Goal: Task Accomplishment & Management: Complete application form

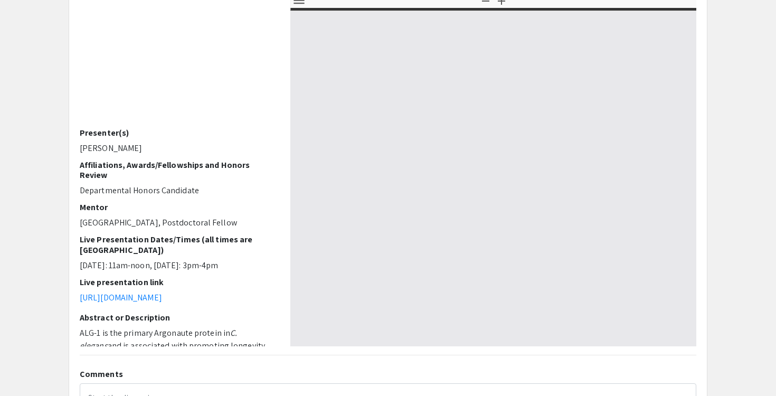
select select "custom"
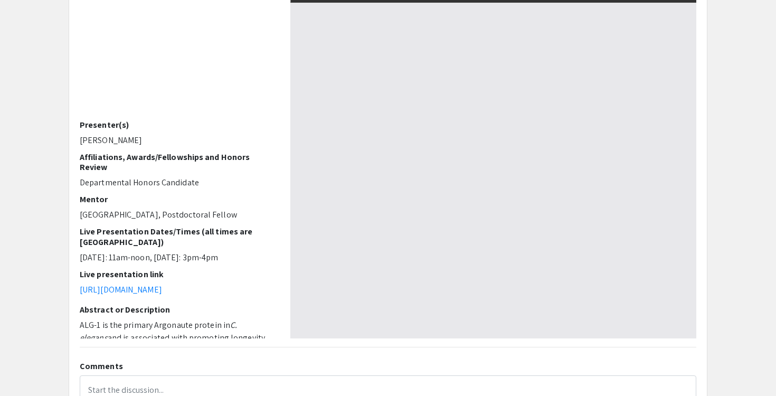
type input "0"
select select "custom"
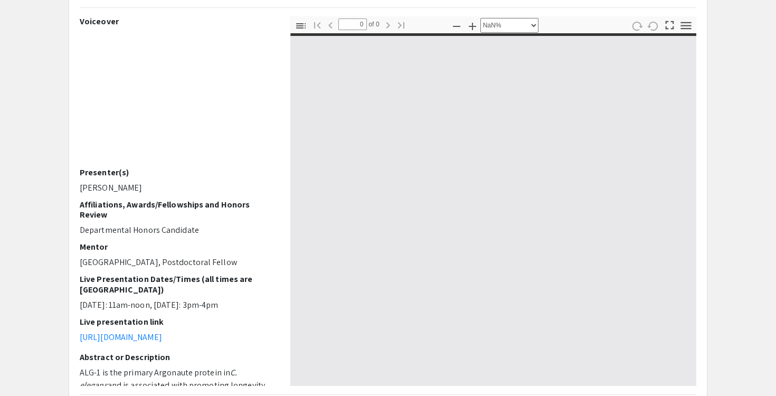
type input "1"
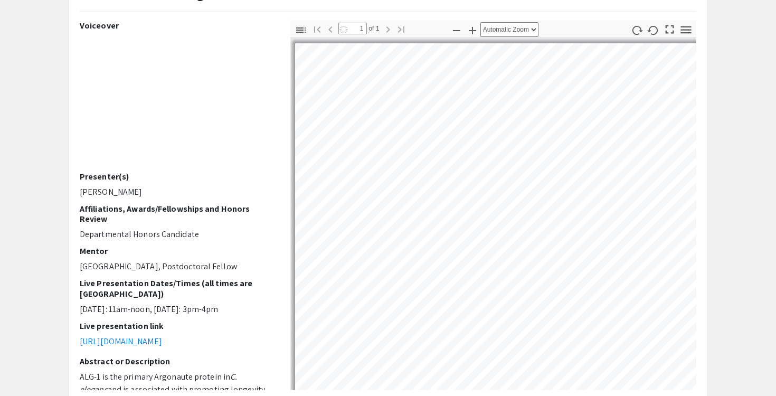
select select "auto"
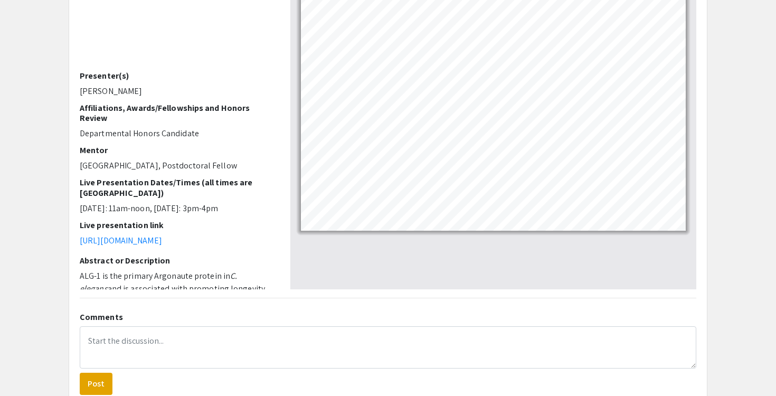
scroll to position [218, 0]
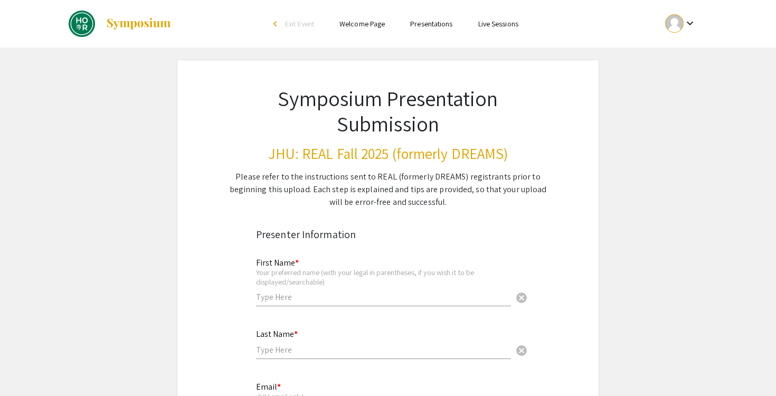
click at [282, 291] on div "First Name * Your preferred name (with your legal in parentheses, if you wish i…" at bounding box center [383, 277] width 255 height 59
click at [283, 300] on input "text" at bounding box center [383, 296] width 255 height 11
type input "Navya"
type input "Mehrotra"
type input "nmehrot2@jh.edu"
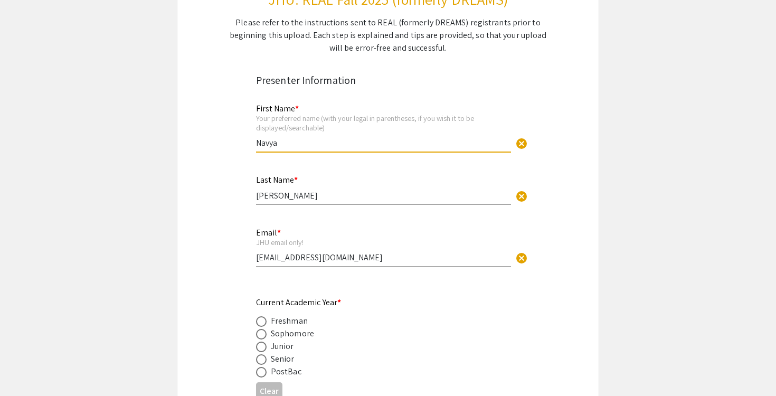
scroll to position [155, 0]
click at [263, 331] on span at bounding box center [261, 333] width 11 height 11
click at [263, 331] on input "radio" at bounding box center [261, 333] width 11 height 11
radio input "true"
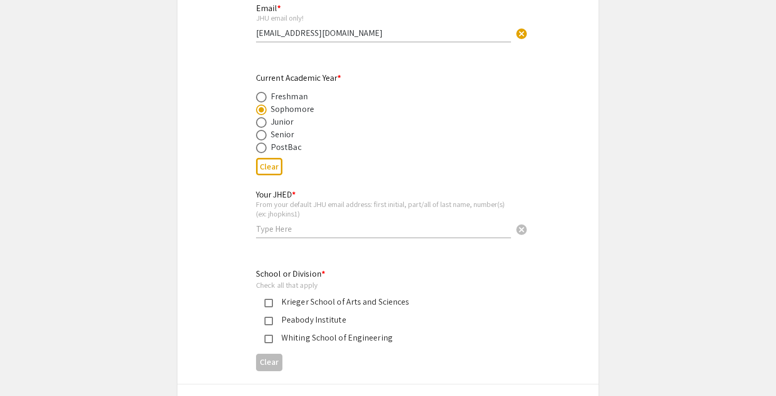
scroll to position [379, 0]
click at [312, 229] on input "text" at bounding box center [383, 228] width 255 height 11
type input "nmehrot2"
click at [288, 298] on div "Krieger School of Arts and Sciences" at bounding box center [384, 301] width 222 height 13
click at [281, 334] on div "Whiting School of Engineering" at bounding box center [384, 337] width 222 height 13
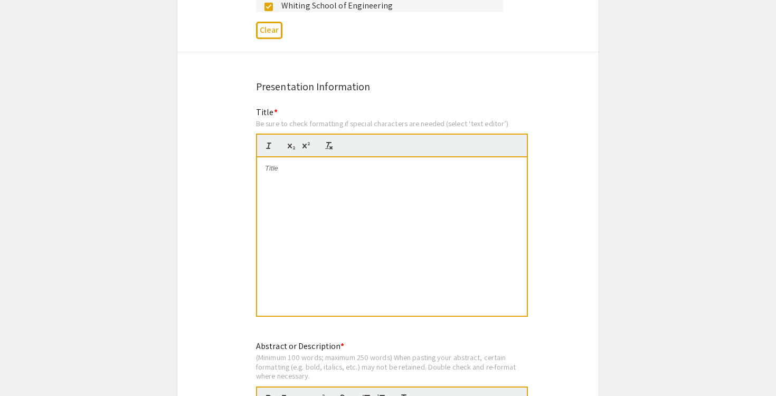
scroll to position [731, 0]
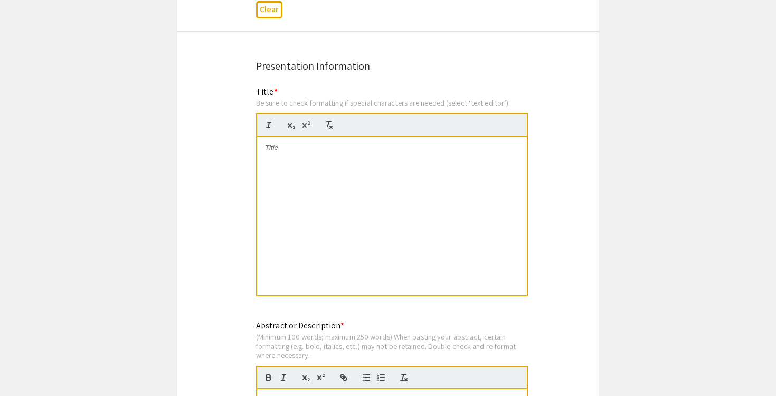
click at [314, 178] on div at bounding box center [392, 216] width 270 height 158
click at [370, 193] on div at bounding box center [392, 216] width 270 height 158
paste div
click at [321, 152] on strong "Causality in Empirical Studies of Resilience" at bounding box center [392, 148] width 145 height 8
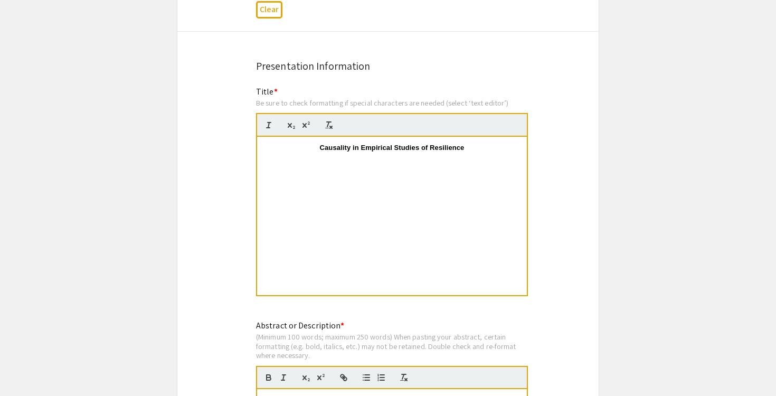
click at [365, 152] on strong "Causality in Empirical Studies of Resilience" at bounding box center [392, 148] width 145 height 8
click at [343, 152] on span "Causality in Empirical Studies of Resilience" at bounding box center [392, 148] width 134 height 8
click at [318, 148] on p "Causality in Empirical Studies of Resilience" at bounding box center [392, 148] width 254 height 10
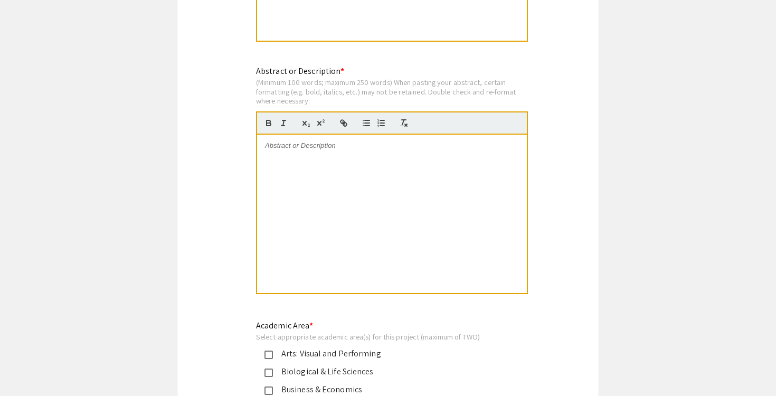
scroll to position [996, 0]
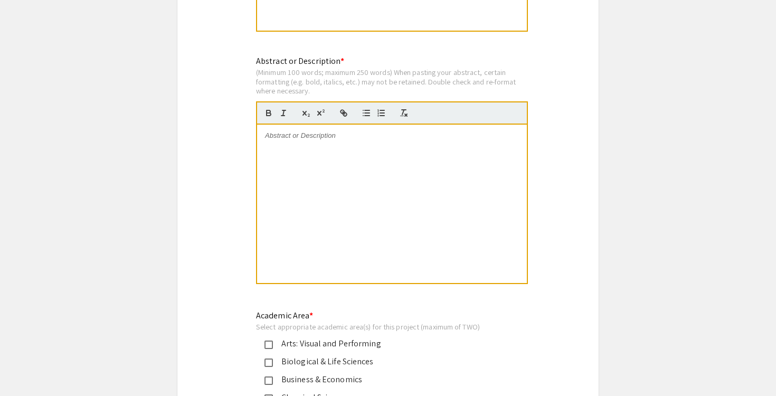
click at [339, 195] on div at bounding box center [392, 204] width 270 height 158
click at [331, 185] on div at bounding box center [392, 204] width 270 height 158
paste div
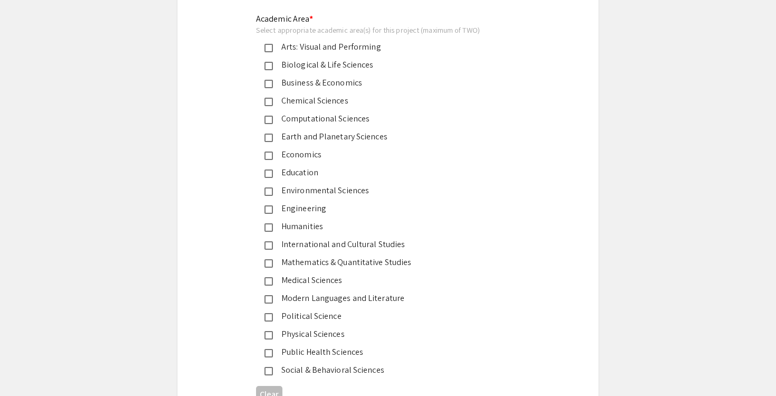
scroll to position [1295, 0]
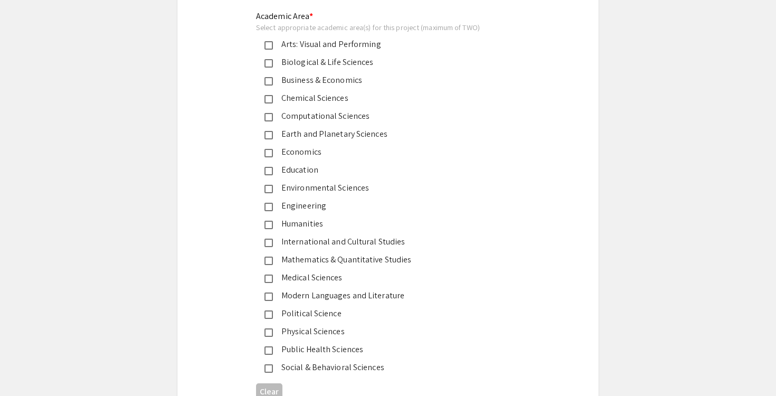
click at [306, 158] on div "Economics" at bounding box center [384, 152] width 222 height 13
click at [298, 190] on div "Environmental Sciences" at bounding box center [384, 188] width 222 height 13
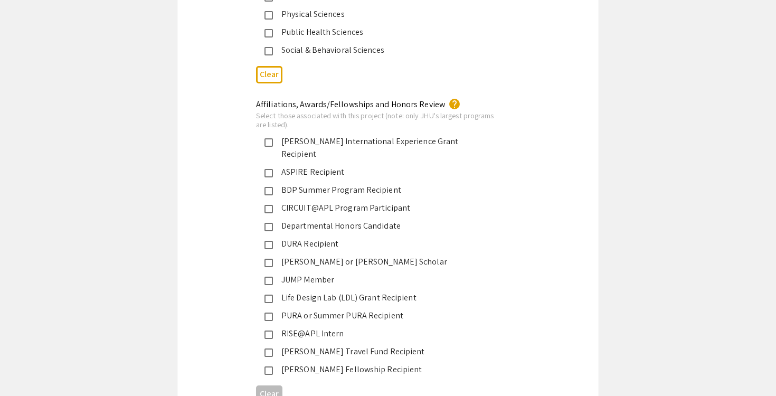
scroll to position [1615, 0]
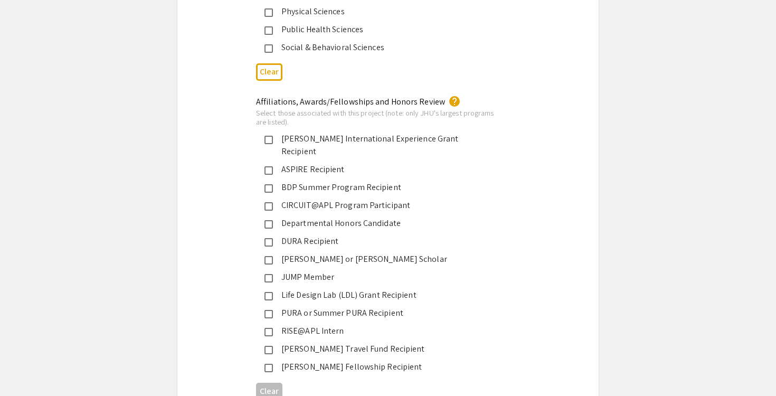
click at [306, 181] on div "BDP Summer Program Recipient" at bounding box center [384, 187] width 222 height 13
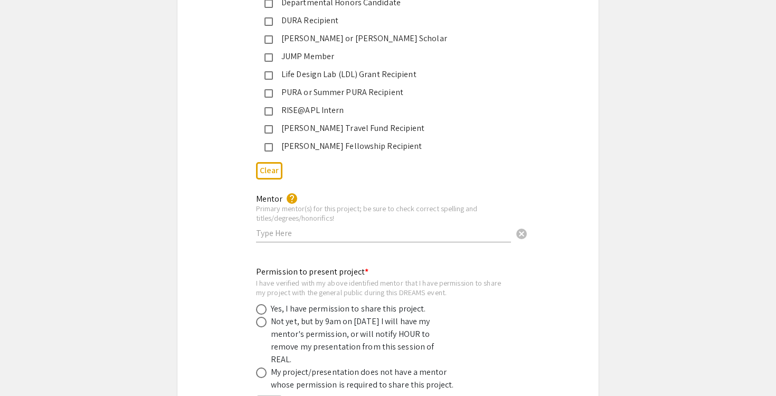
scroll to position [1837, 0]
click at [306, 226] on input "text" at bounding box center [383, 231] width 255 height 11
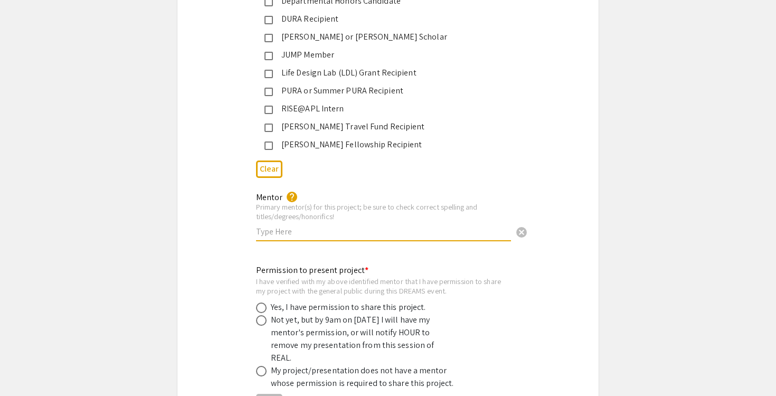
type input "P"
type input "Dr. Paul Ferraro (Bloomberg Distinguished Professor)"
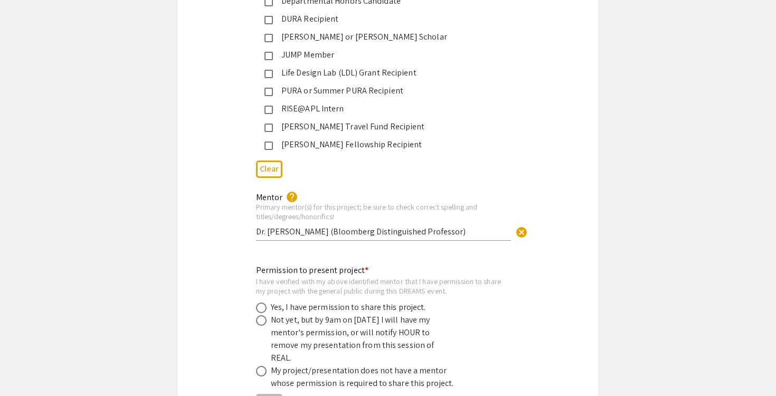
click at [281, 301] on div "Yes, I have permission to share this project." at bounding box center [348, 307] width 155 height 13
click at [259, 303] on span at bounding box center [261, 308] width 11 height 11
click at [259, 303] on input "radio" at bounding box center [261, 308] width 11 height 11
radio input "true"
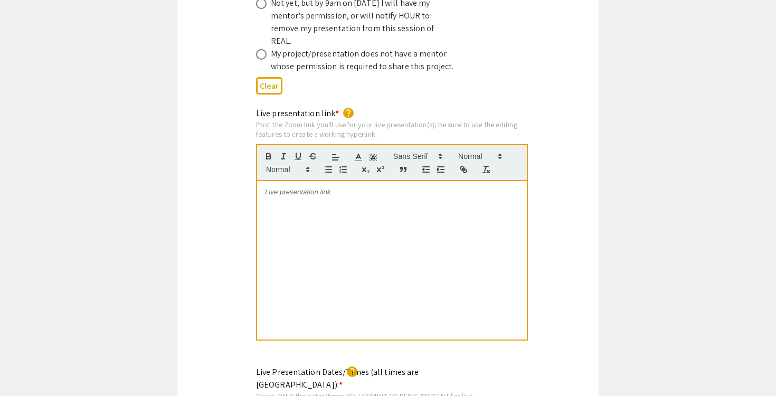
scroll to position [2156, 0]
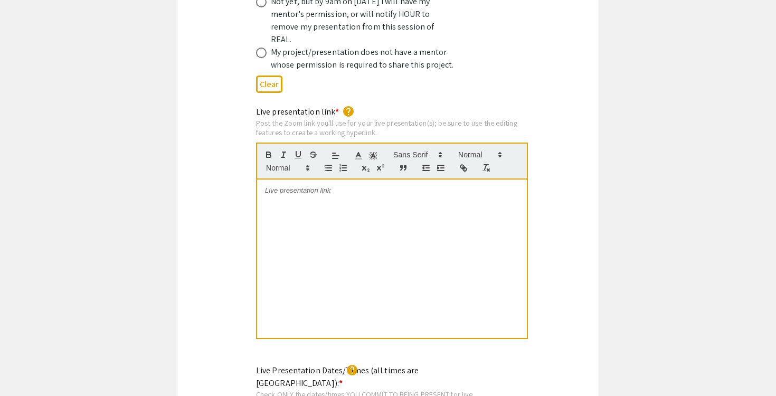
click at [382, 189] on div at bounding box center [392, 259] width 270 height 158
click at [357, 181] on div at bounding box center [392, 259] width 270 height 158
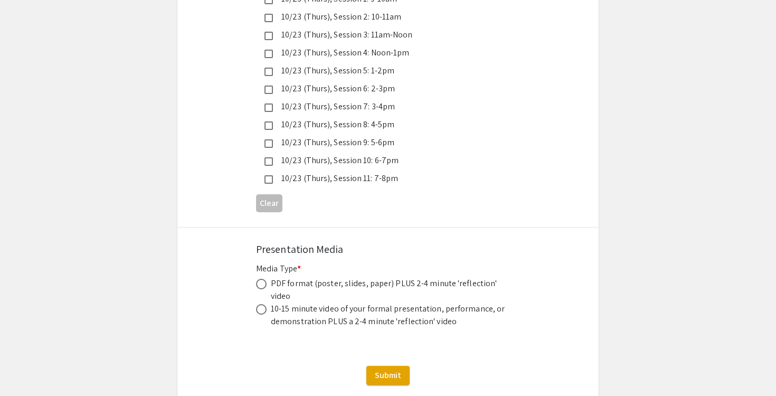
scroll to position [2982, 0]
click at [266, 278] on span at bounding box center [261, 283] width 11 height 11
click at [266, 278] on input "radio" at bounding box center [261, 283] width 11 height 11
radio input "true"
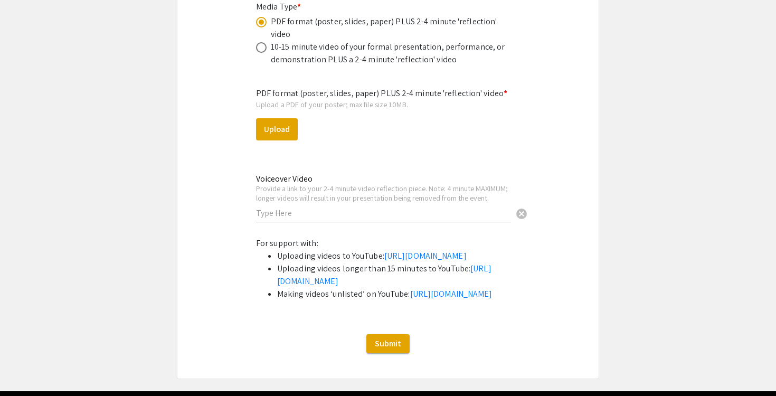
scroll to position [3242, 0]
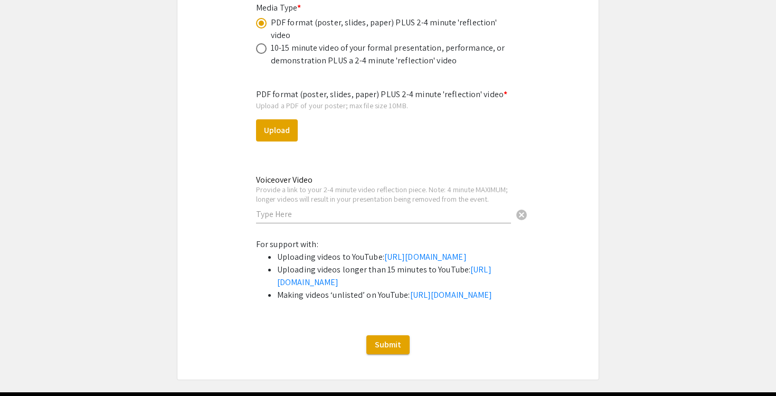
click at [337, 209] on input "text" at bounding box center [383, 214] width 255 height 11
click at [446, 102] on div "PDF format (poster, slides, paper) PLUS 2-4 minute 'reflection' video * Upload …" at bounding box center [388, 159] width 264 height 159
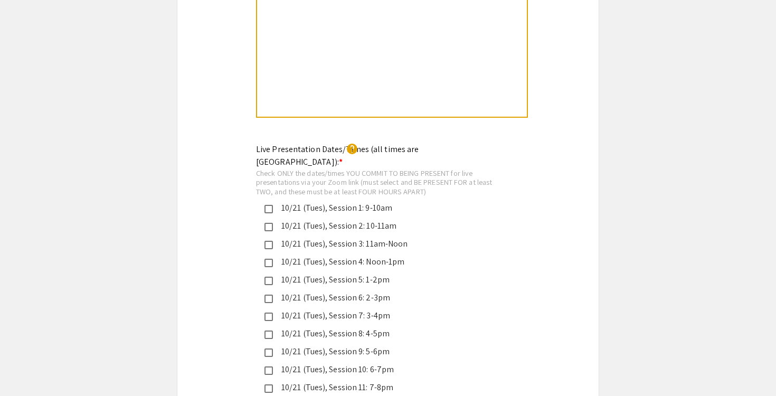
scroll to position [2375, 0]
